Goal: Complete application form

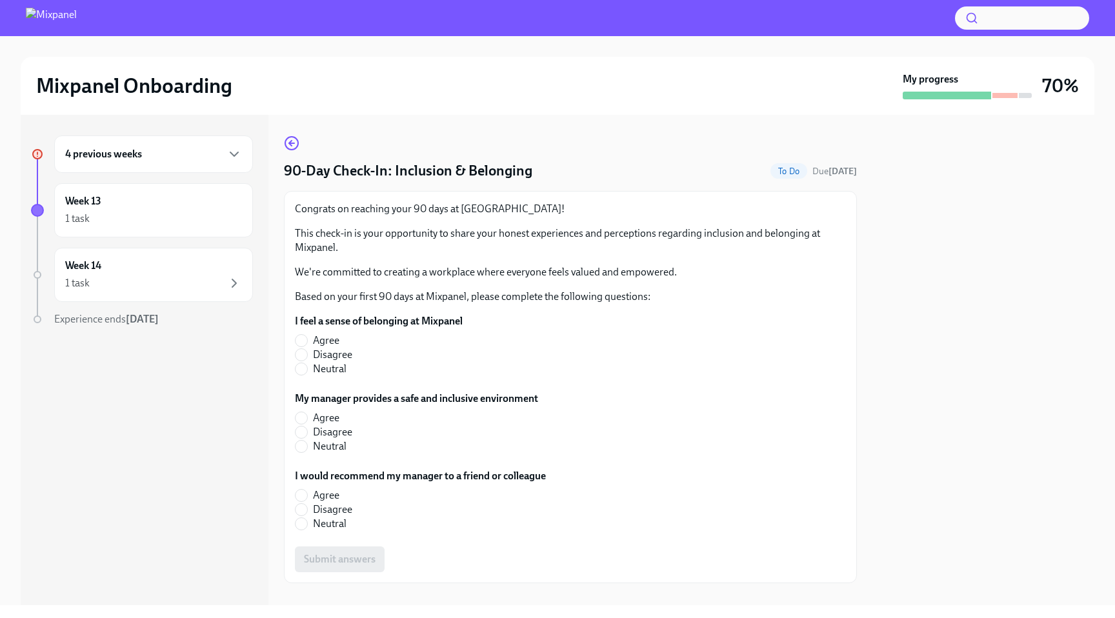
click at [319, 342] on span "Agree" at bounding box center [326, 341] width 26 height 14
click at [307, 342] on input "Agree" at bounding box center [302, 341] width 12 height 12
radio input "true"
click at [322, 417] on span "Agree" at bounding box center [326, 418] width 26 height 14
click at [307, 417] on input "Agree" at bounding box center [302, 418] width 12 height 12
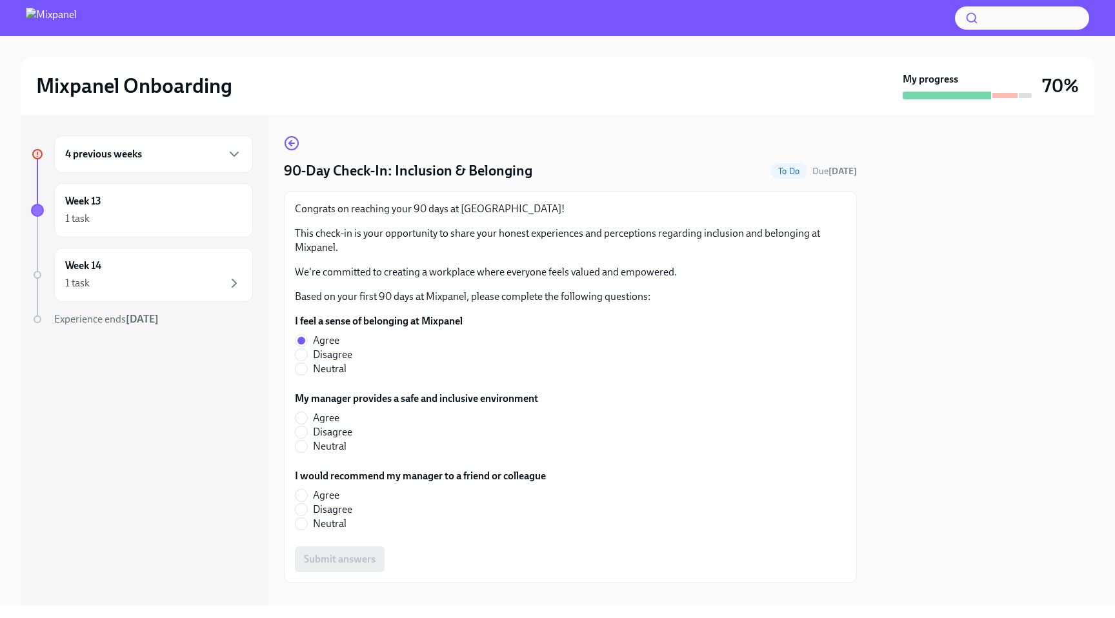
radio input "true"
click at [324, 491] on span "Agree" at bounding box center [326, 496] width 26 height 14
click at [307, 491] on input "Agree" at bounding box center [302, 496] width 12 height 12
radio input "true"
click at [336, 552] on button "Submit answers" at bounding box center [340, 560] width 90 height 26
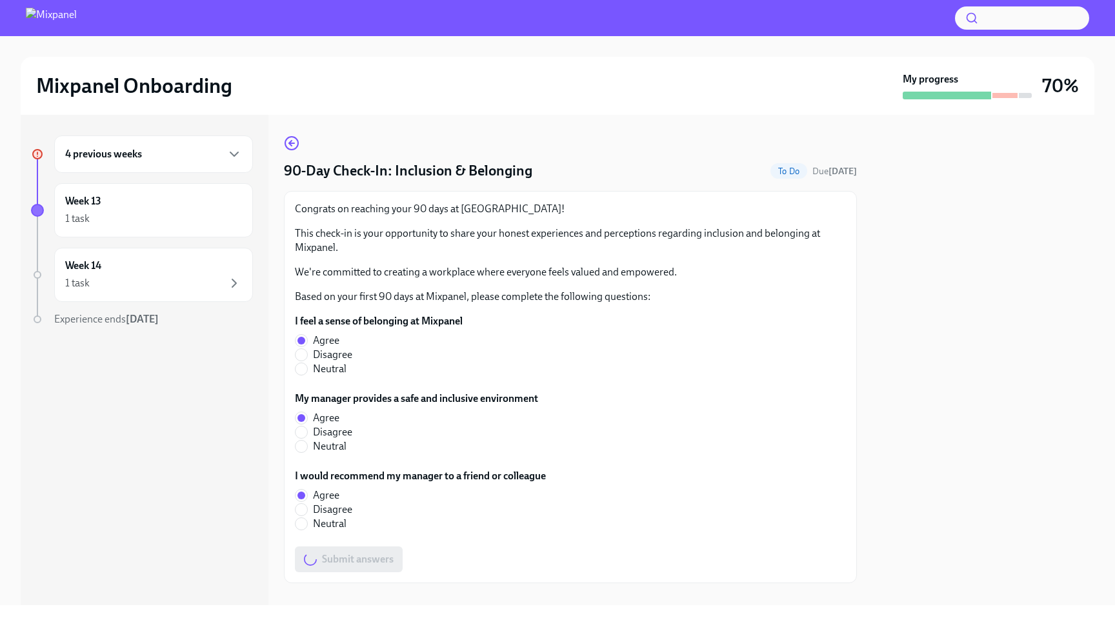
scroll to position [19, 0]
